Goal: Task Accomplishment & Management: Manage account settings

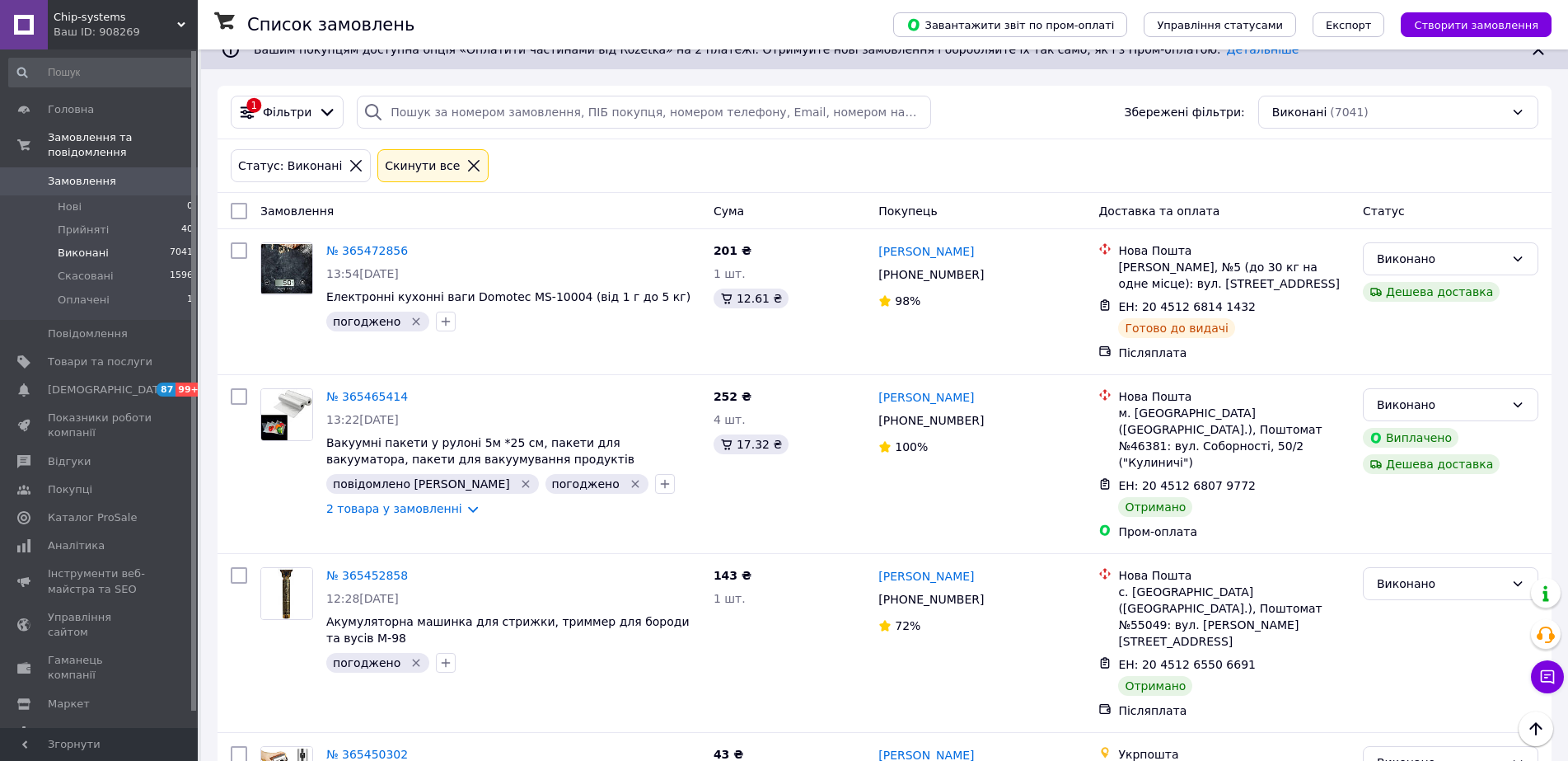
scroll to position [83, 0]
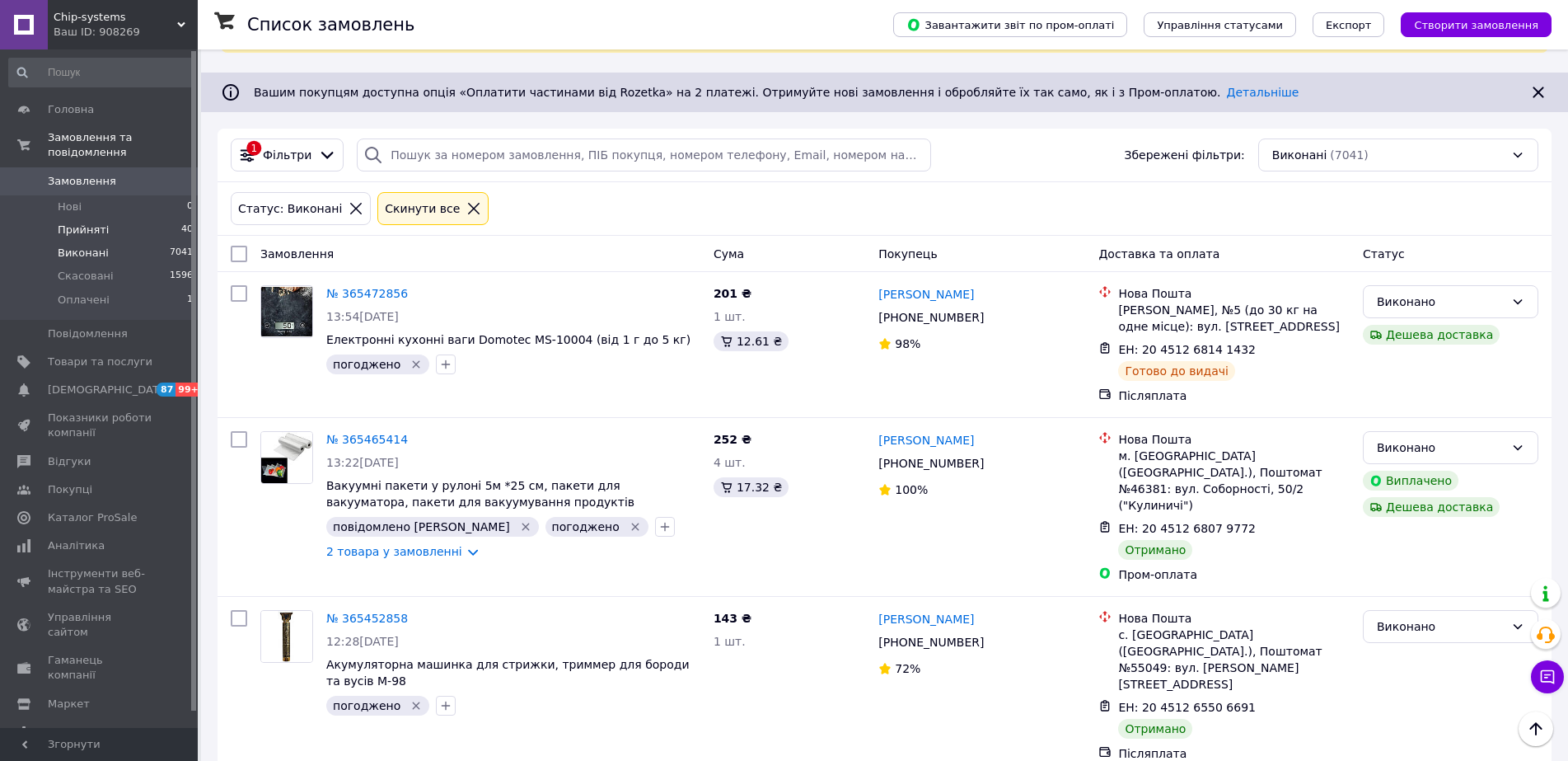
click at [86, 222] on span "Прийняті" at bounding box center [83, 229] width 51 height 14
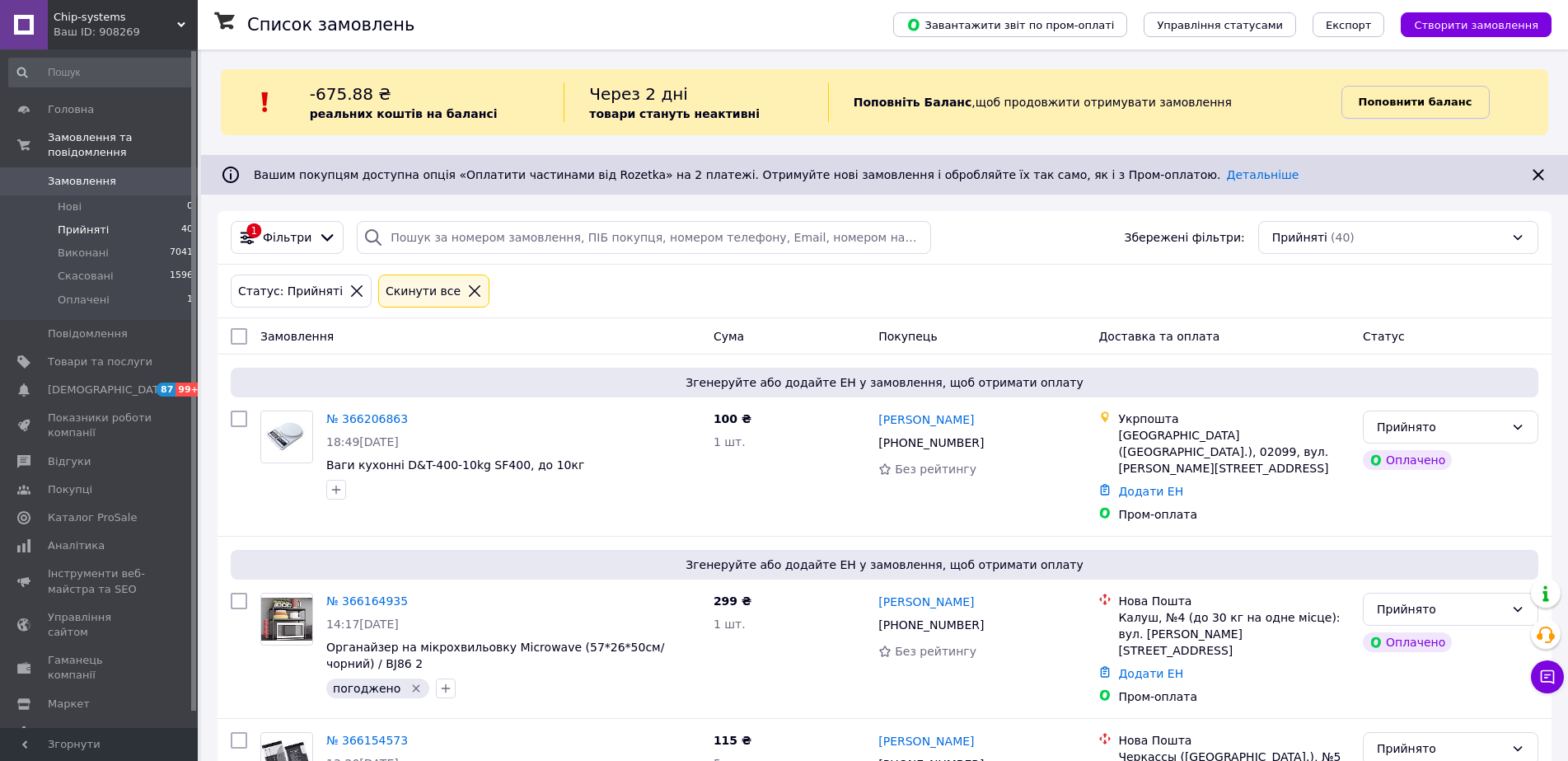
click at [1437, 99] on b "Поповнити баланс" at bounding box center [1416, 102] width 113 height 13
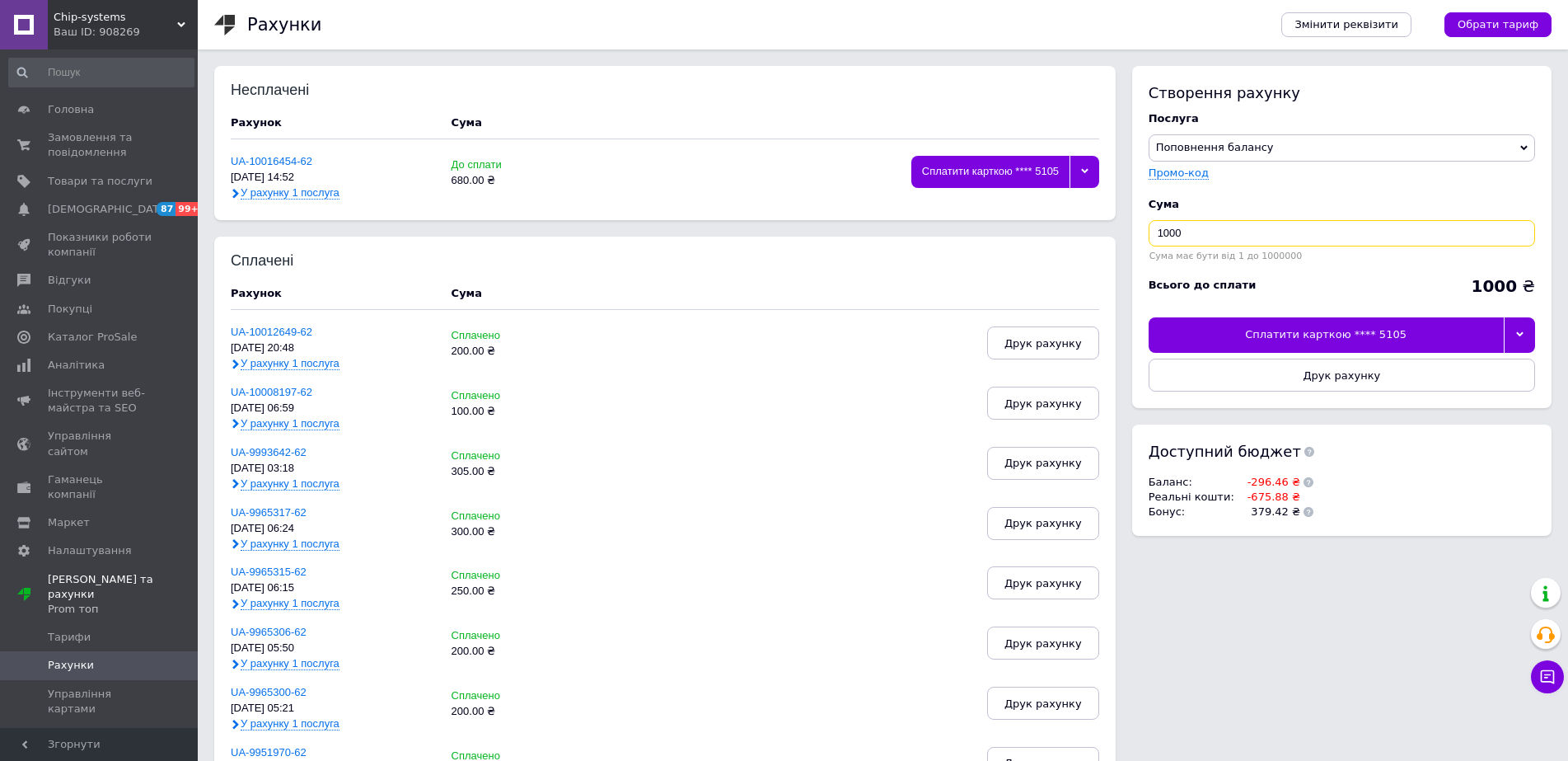
click at [1175, 237] on input "1000" at bounding box center [1342, 233] width 387 height 26
type input "680"
click at [1331, 333] on div "Сплатити карткою **** 5105" at bounding box center [1326, 335] width 355 height 34
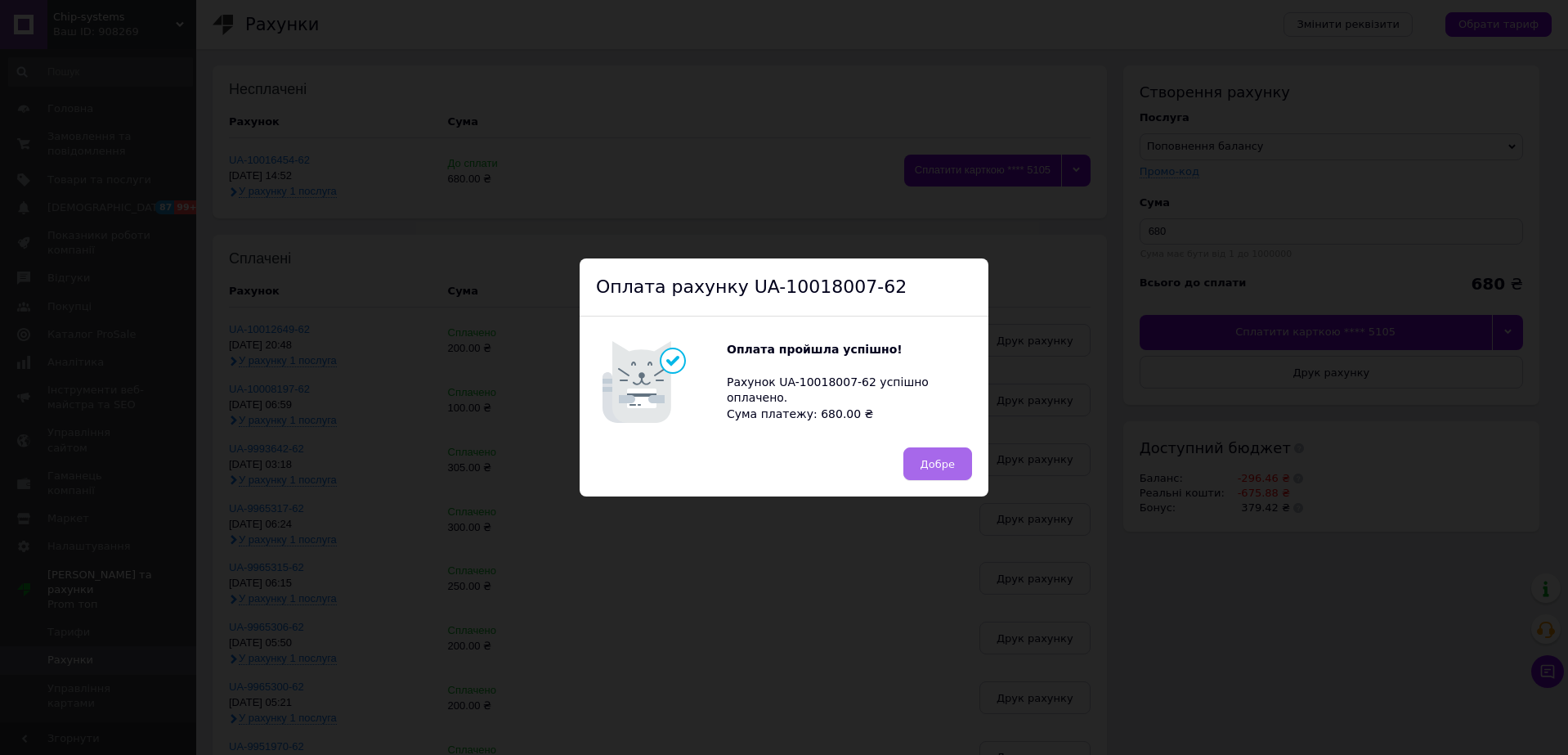
click at [924, 465] on span "Добре" at bounding box center [937, 464] width 34 height 12
